Goal: Information Seeking & Learning: Learn about a topic

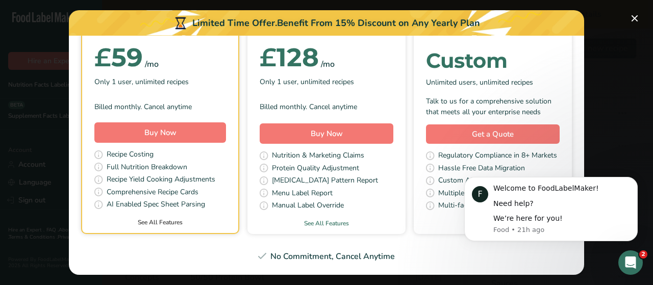
click at [150, 222] on link "See All Features" at bounding box center [160, 222] width 156 height 9
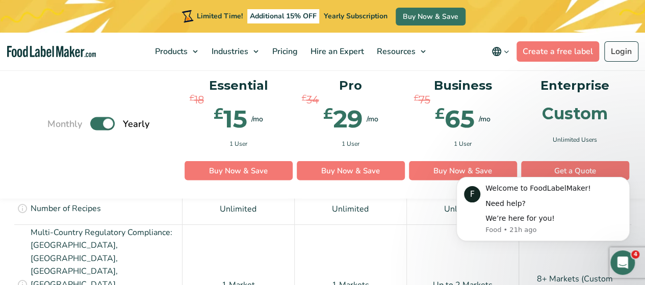
click at [99, 123] on label "Toggle" at bounding box center [102, 123] width 24 height 13
click at [56, 123] on input "Toggle" at bounding box center [52, 123] width 7 height 7
checkbox input "false"
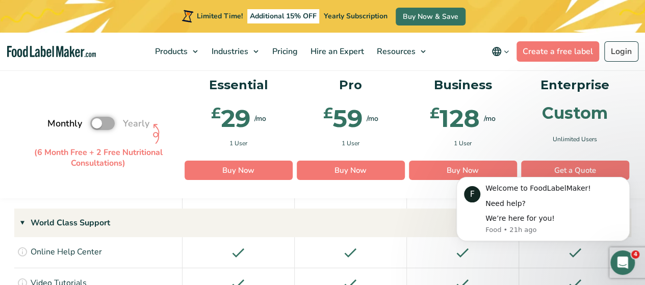
scroll to position [1753, 0]
